Goal: Check status

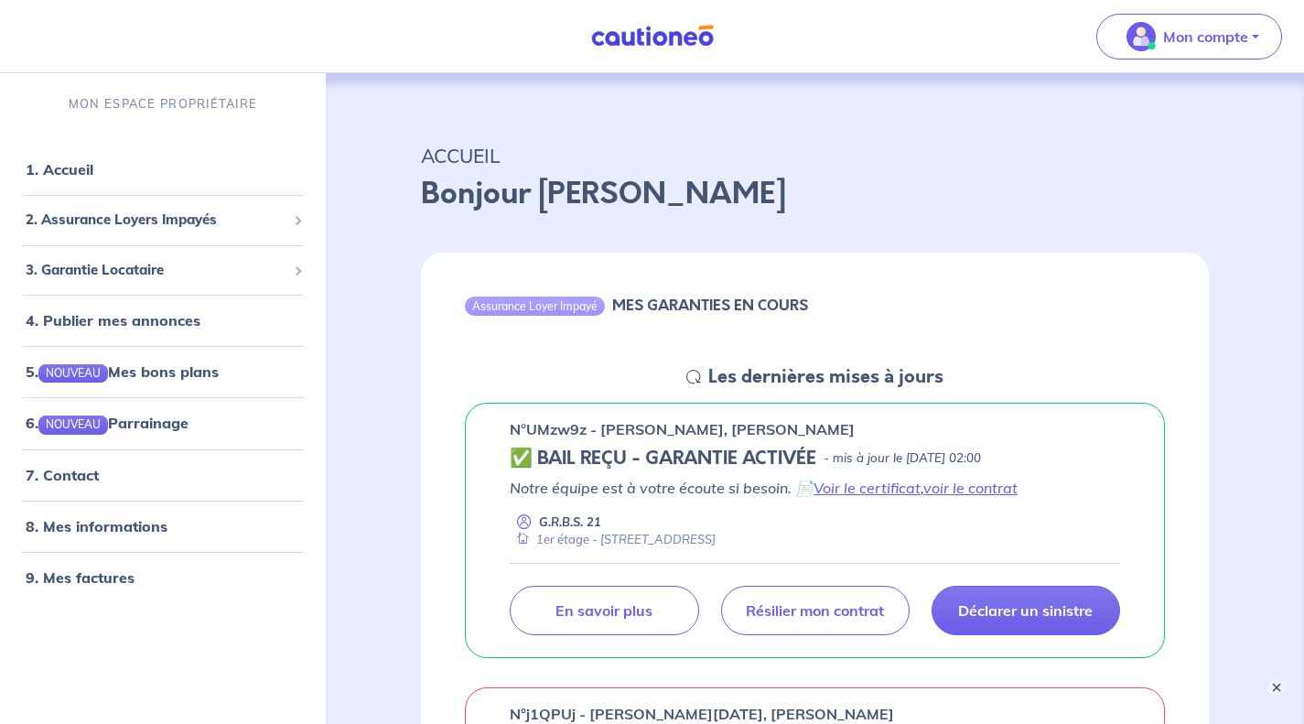
click at [1274, 685] on button "×" at bounding box center [1276, 687] width 18 height 18
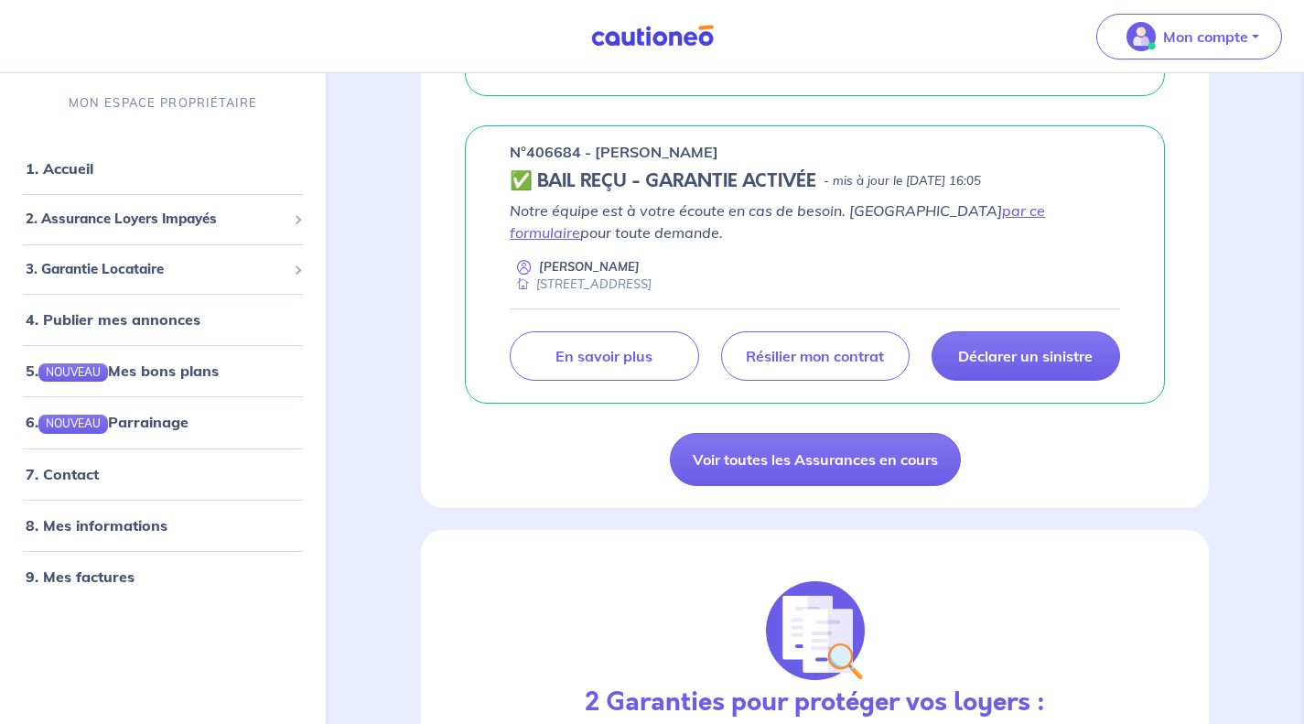
scroll to position [1464, 0]
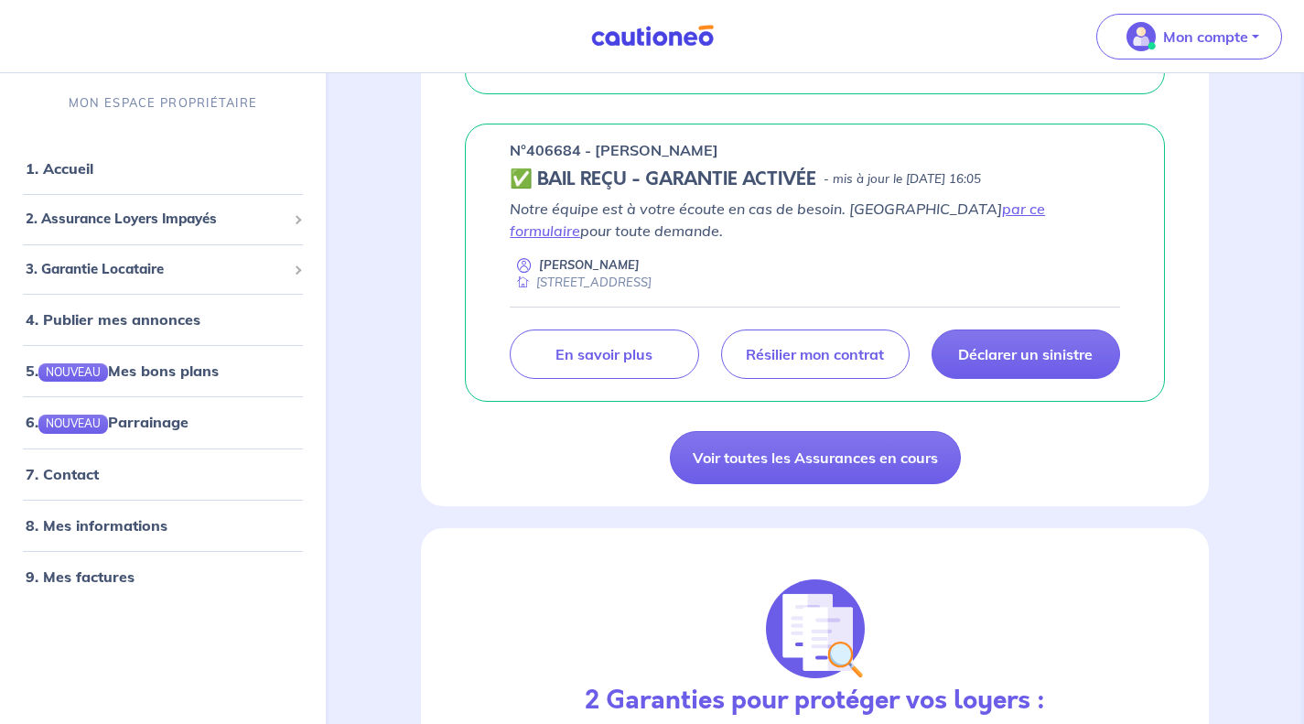
click at [885, 464] on link "Voir toutes les Assurances en cours" at bounding box center [815, 457] width 291 height 53
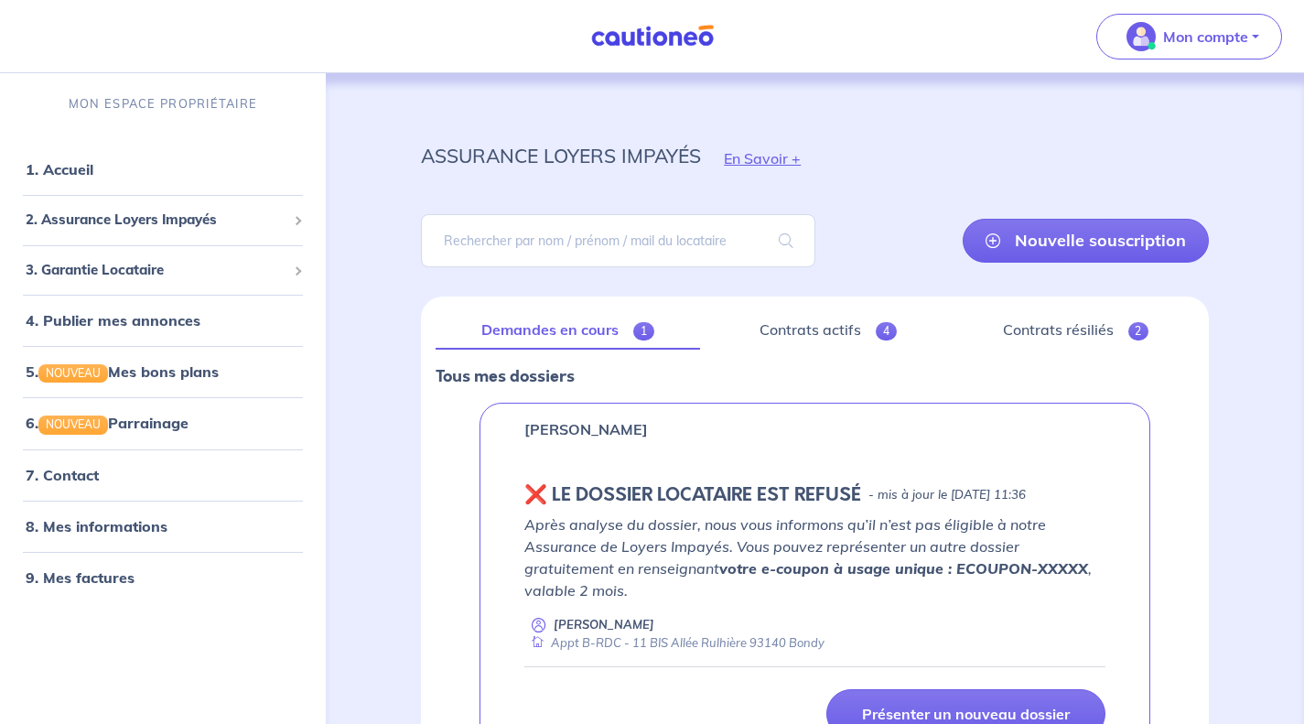
scroll to position [155, 0]
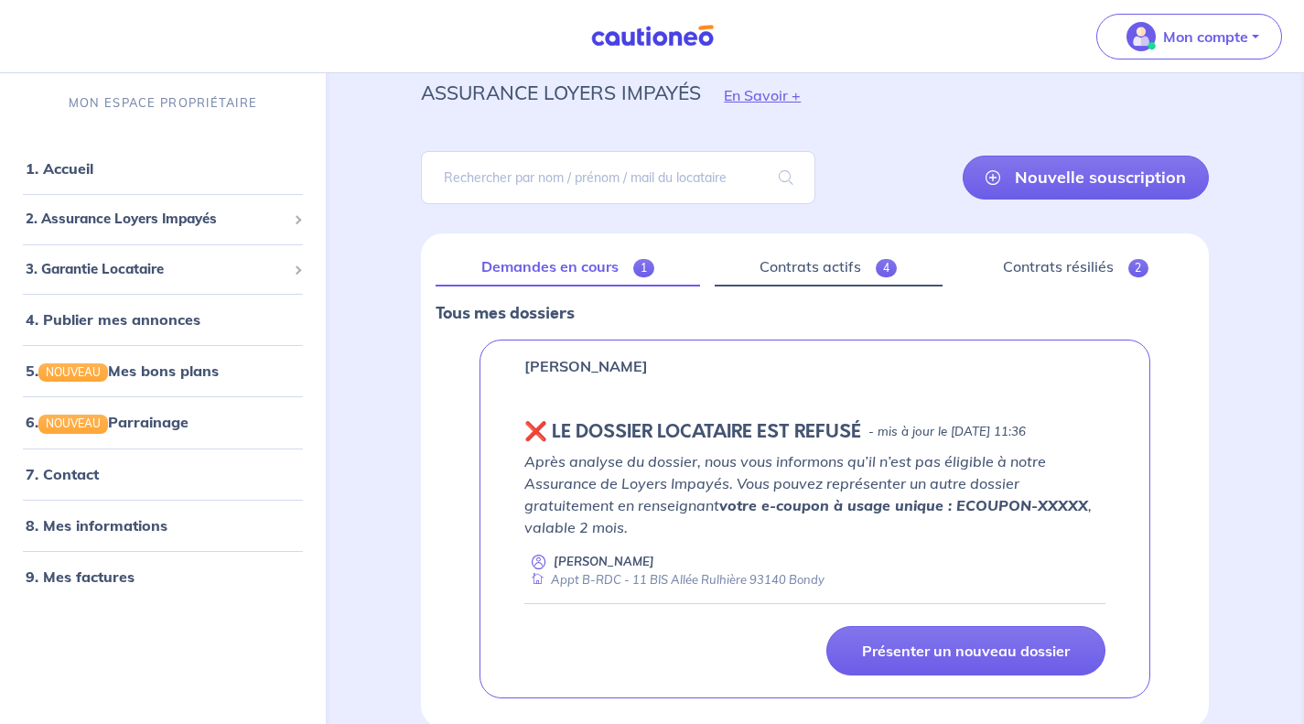
click at [826, 260] on link "Contrats actifs 4" at bounding box center [829, 267] width 228 height 38
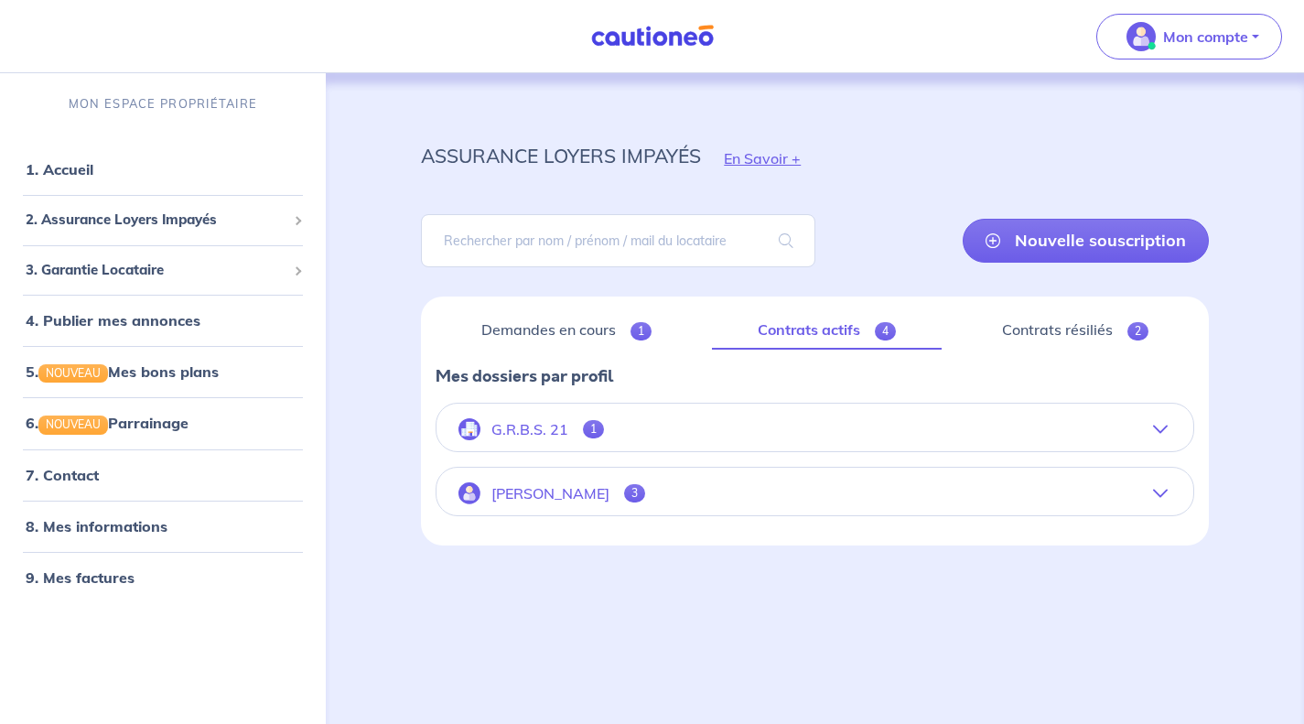
click at [1155, 425] on icon "button" at bounding box center [1160, 429] width 15 height 15
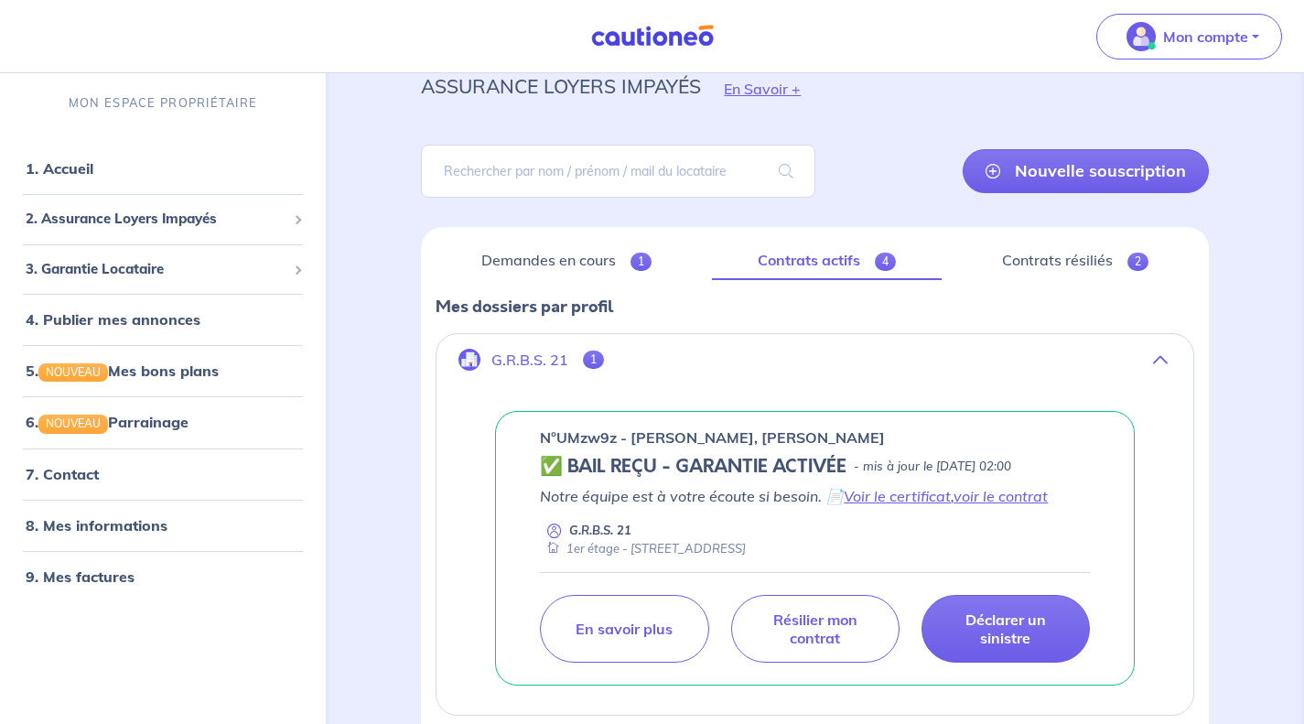
scroll to position [242, 0]
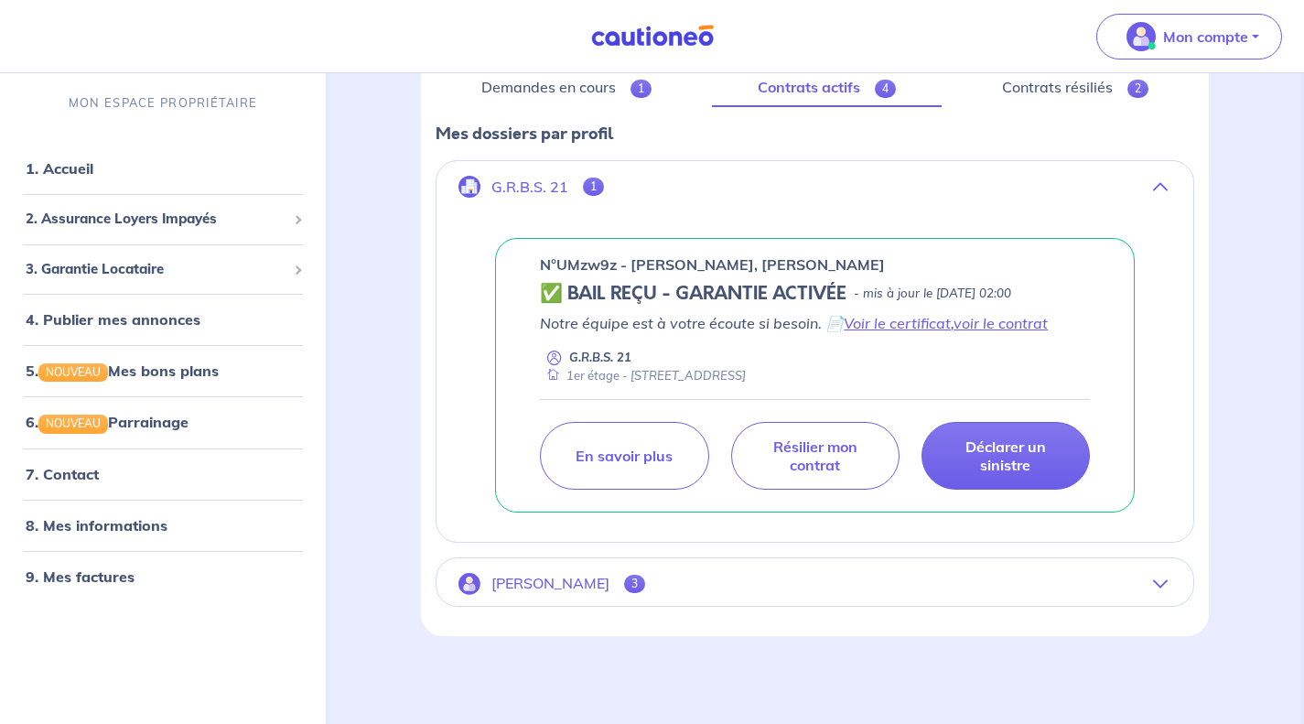
click at [1166, 582] on icon "button" at bounding box center [1160, 583] width 15 height 15
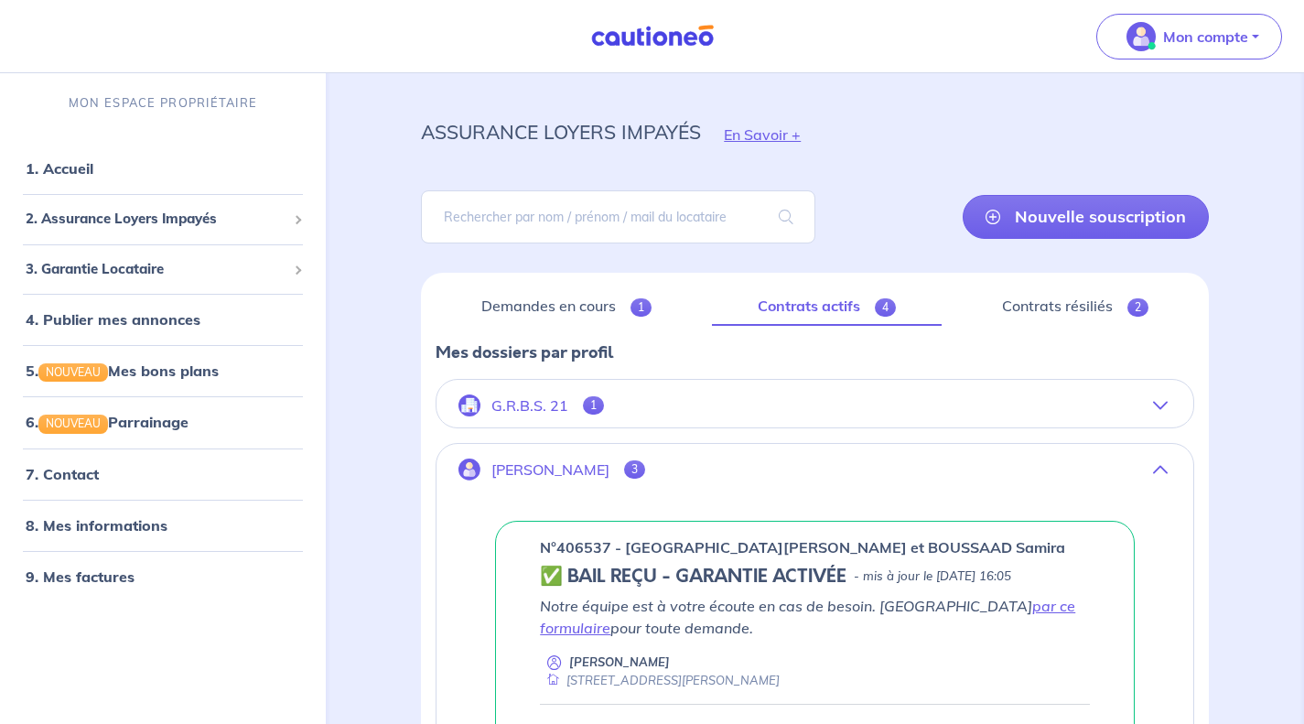
scroll to position [0, 0]
